Goal: Task Accomplishment & Management: Manage account settings

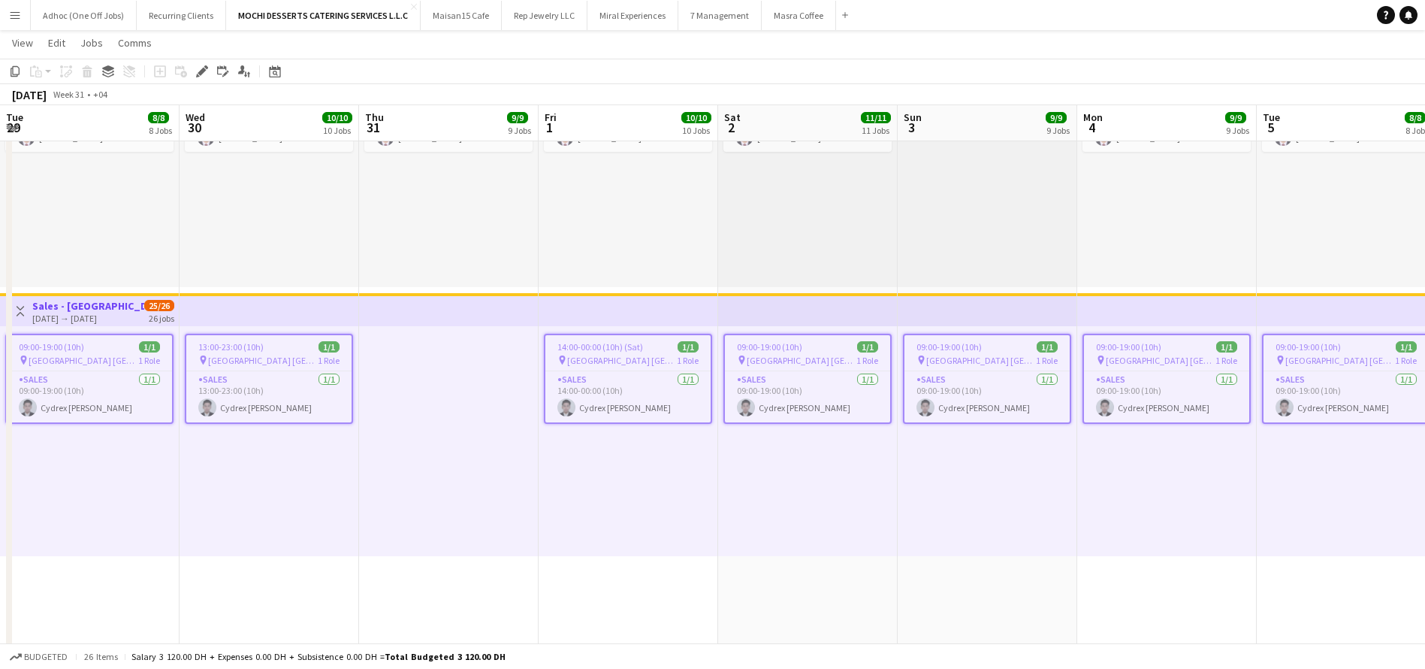
scroll to position [0, 486]
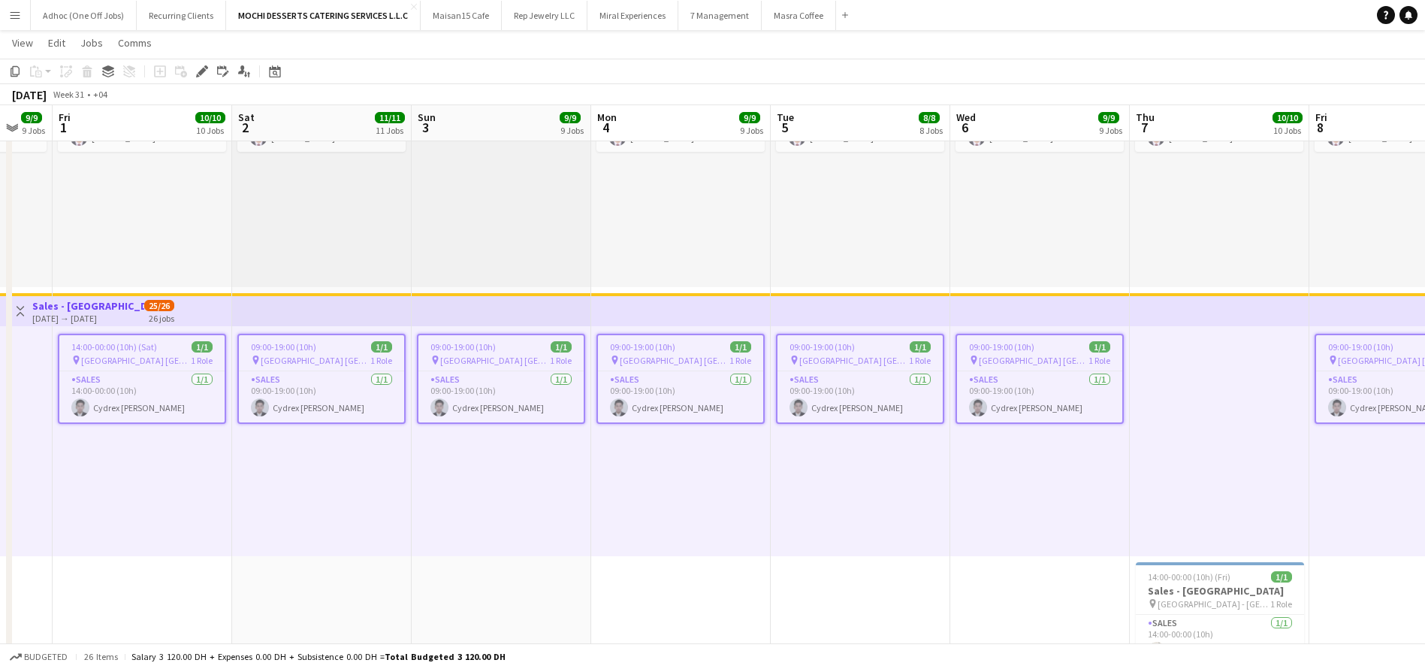
click at [17, 17] on app-icon "Menu" at bounding box center [15, 15] width 12 height 12
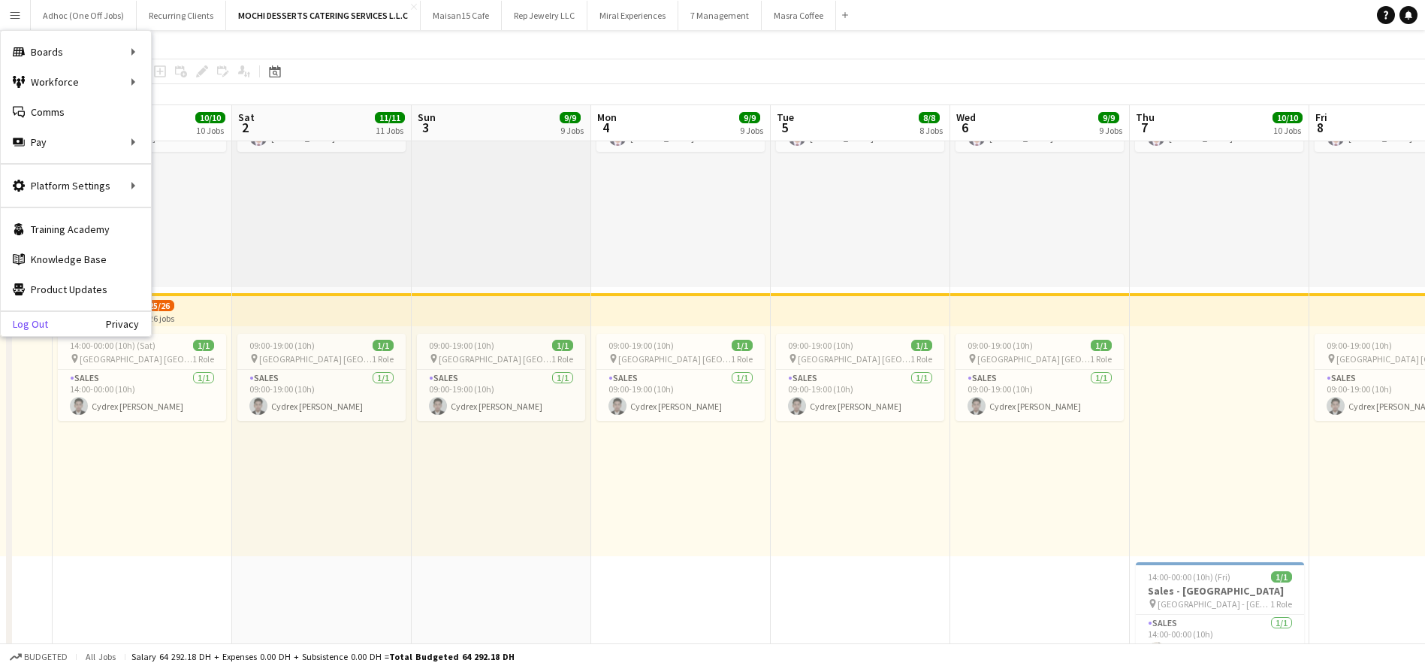
click at [21, 322] on link "Log Out" at bounding box center [24, 324] width 47 height 12
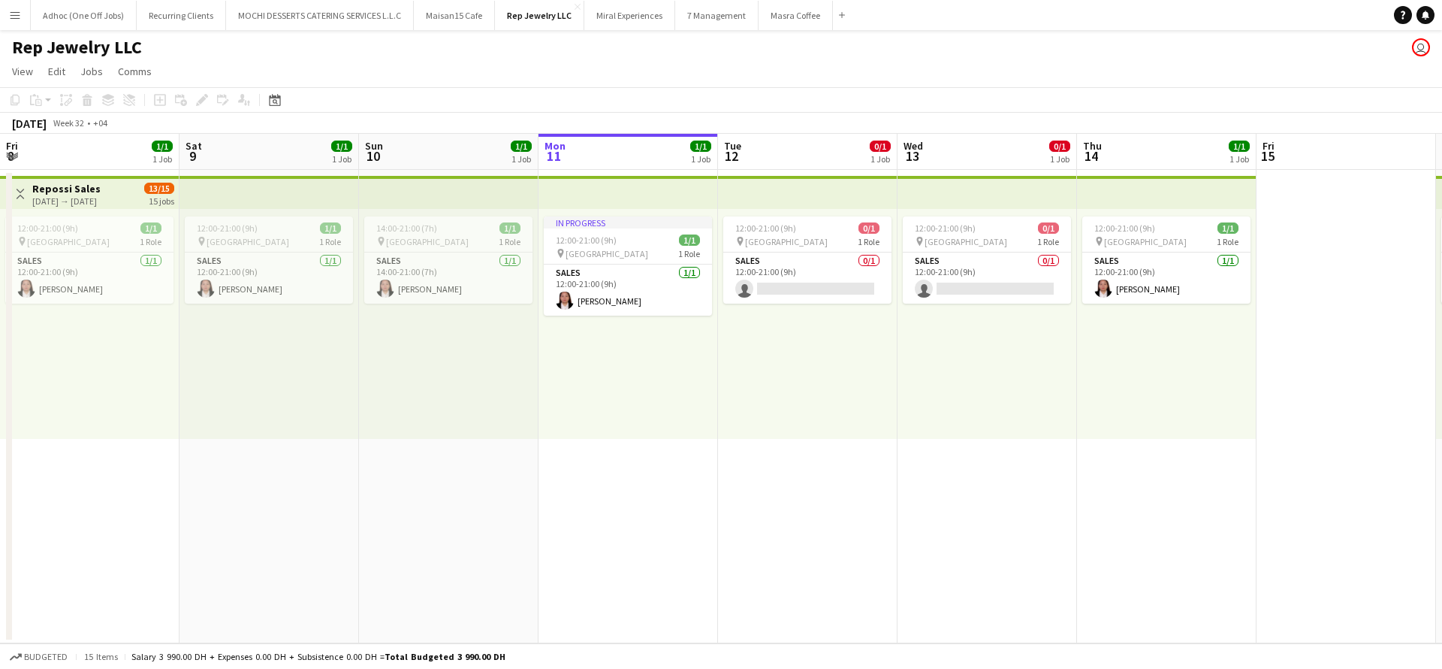
scroll to position [0, 359]
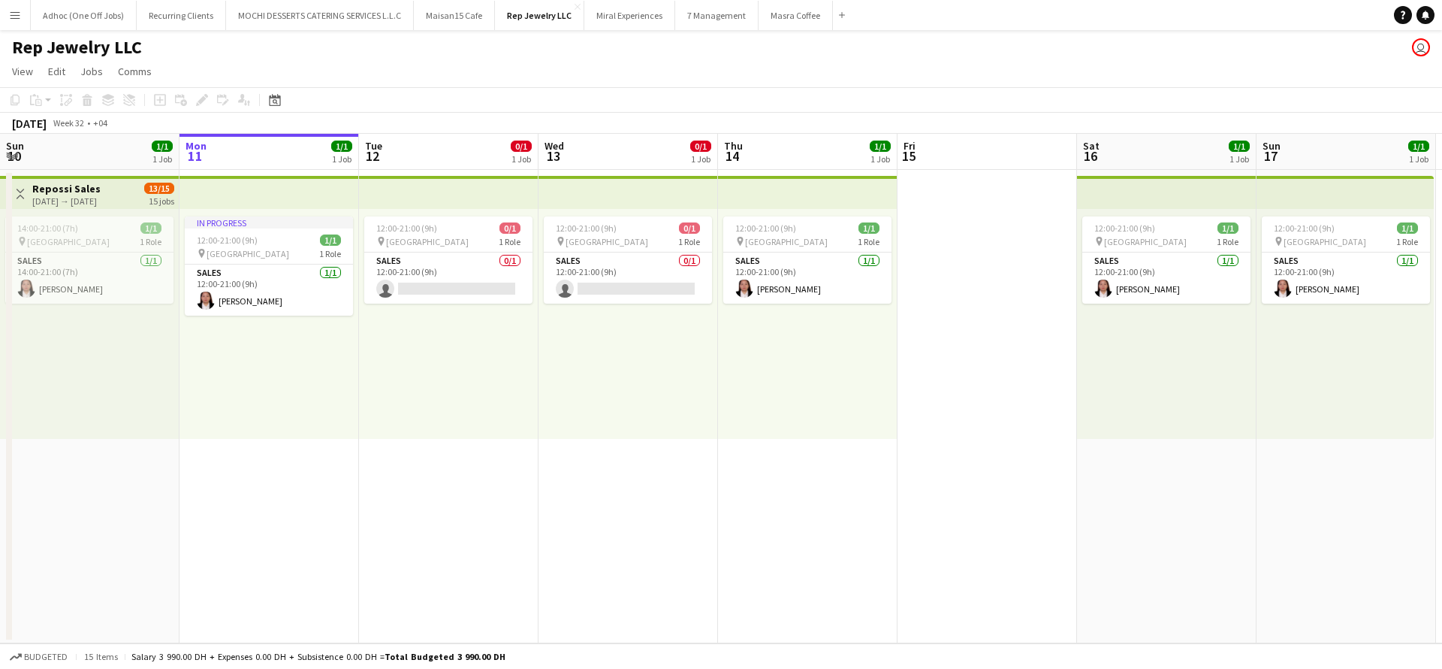
click at [1419, 53] on app-user-avatar "user" at bounding box center [1421, 47] width 18 height 18
click at [19, 6] on button "Menu" at bounding box center [15, 15] width 30 height 30
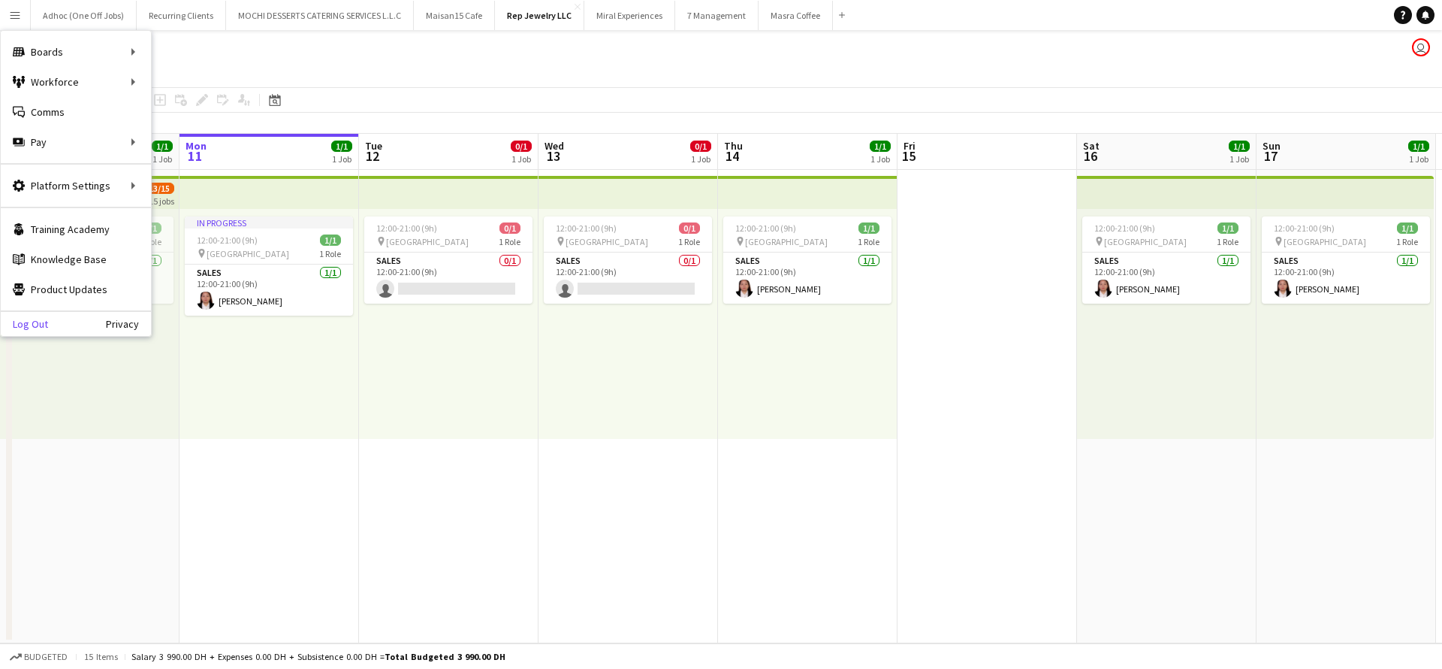
click at [38, 322] on link "Log Out" at bounding box center [24, 324] width 47 height 12
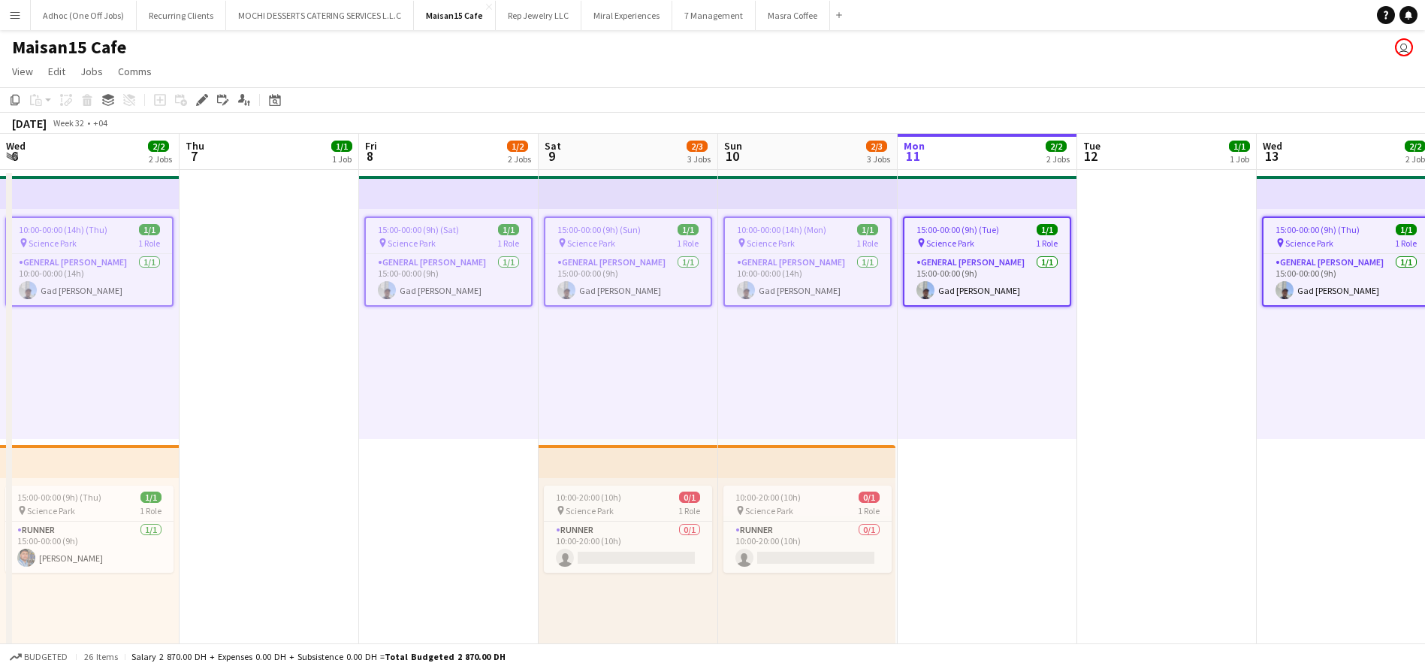
scroll to position [0, 355]
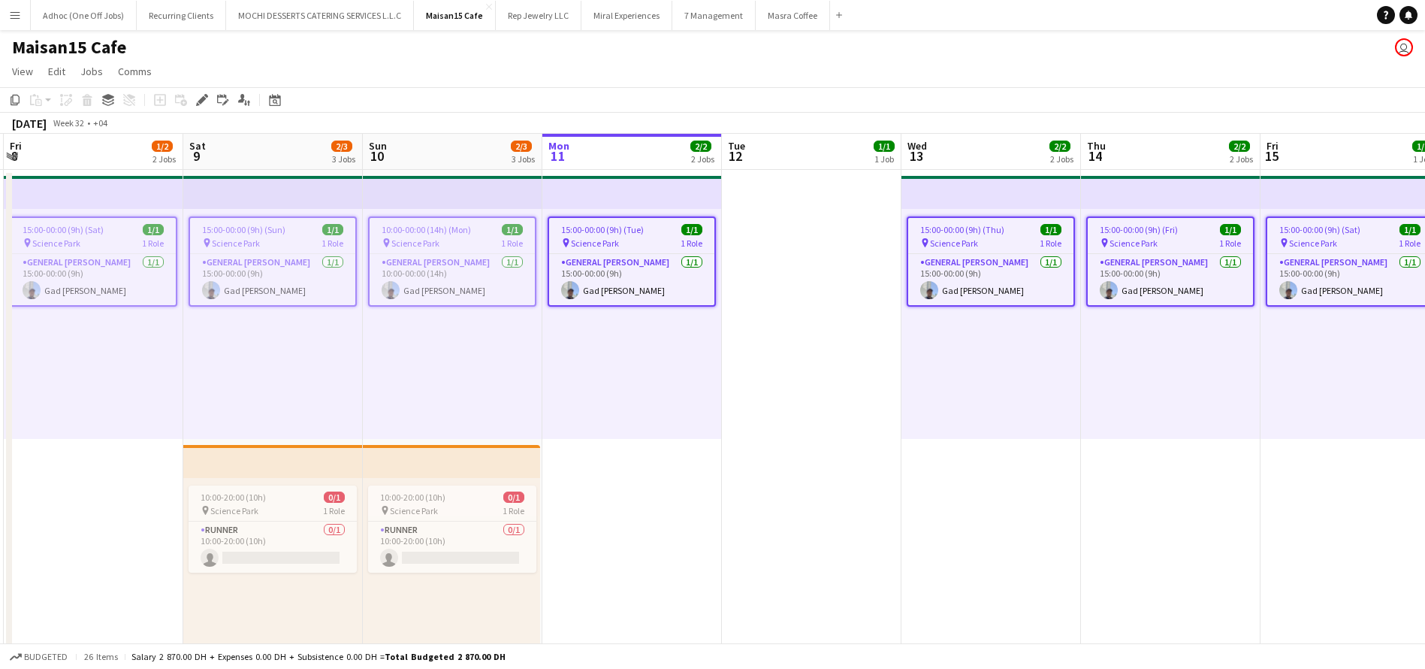
click at [10, 11] on app-icon "Menu" at bounding box center [15, 15] width 12 height 12
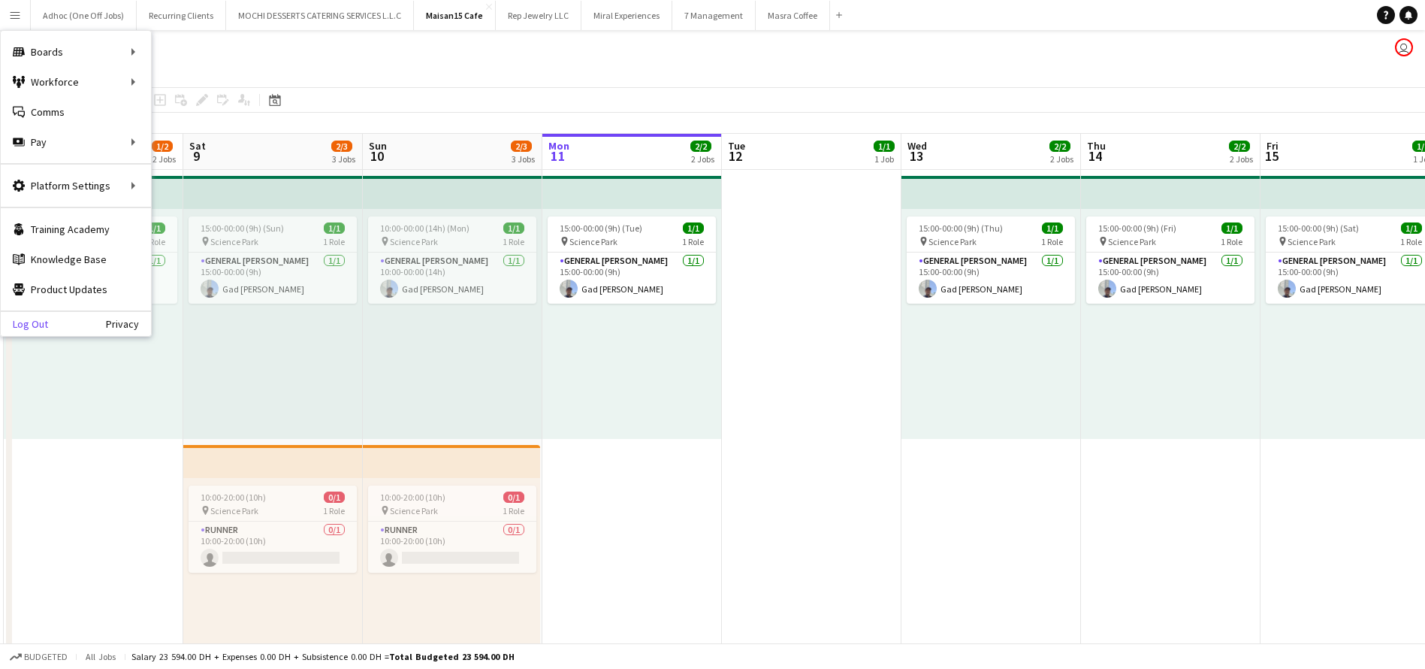
click at [30, 320] on link "Log Out" at bounding box center [24, 324] width 47 height 12
